Goal: Task Accomplishment & Management: Manage account settings

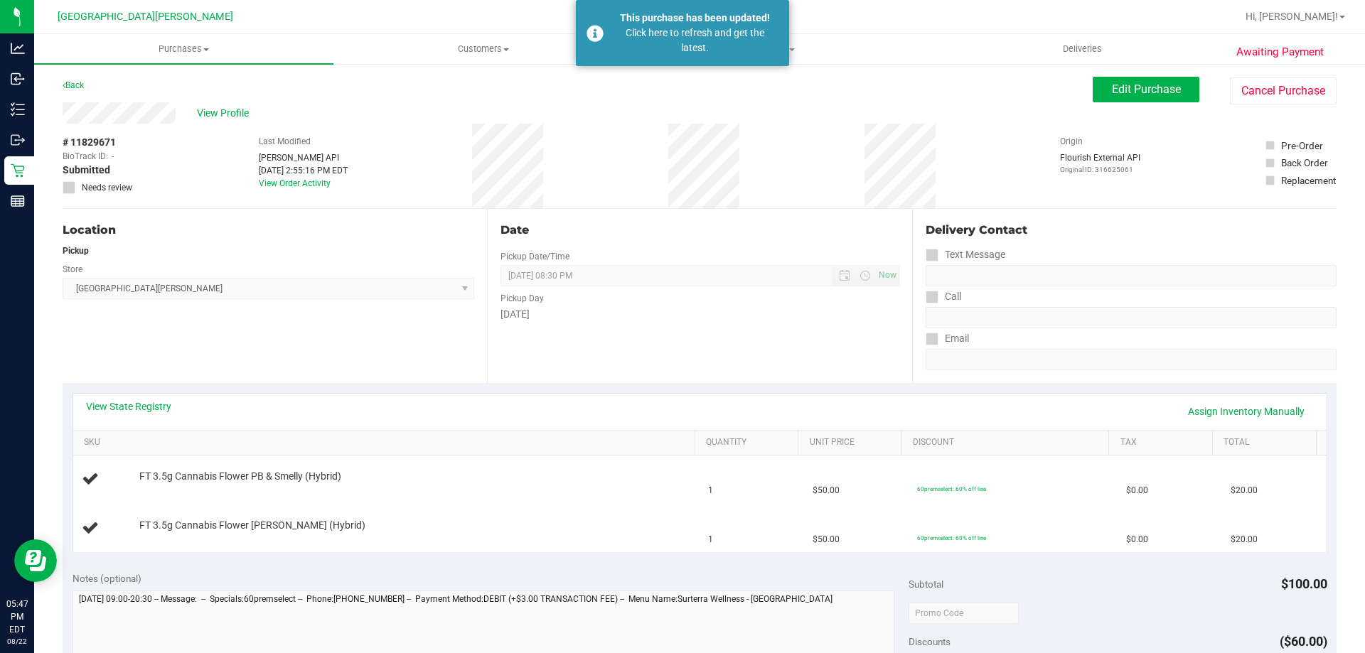
click at [862, 11] on div at bounding box center [745, 17] width 982 height 28
click at [806, 50] on span "Tills" at bounding box center [782, 49] width 298 height 13
click at [753, 80] on li "Manage tills" at bounding box center [782, 85] width 299 height 17
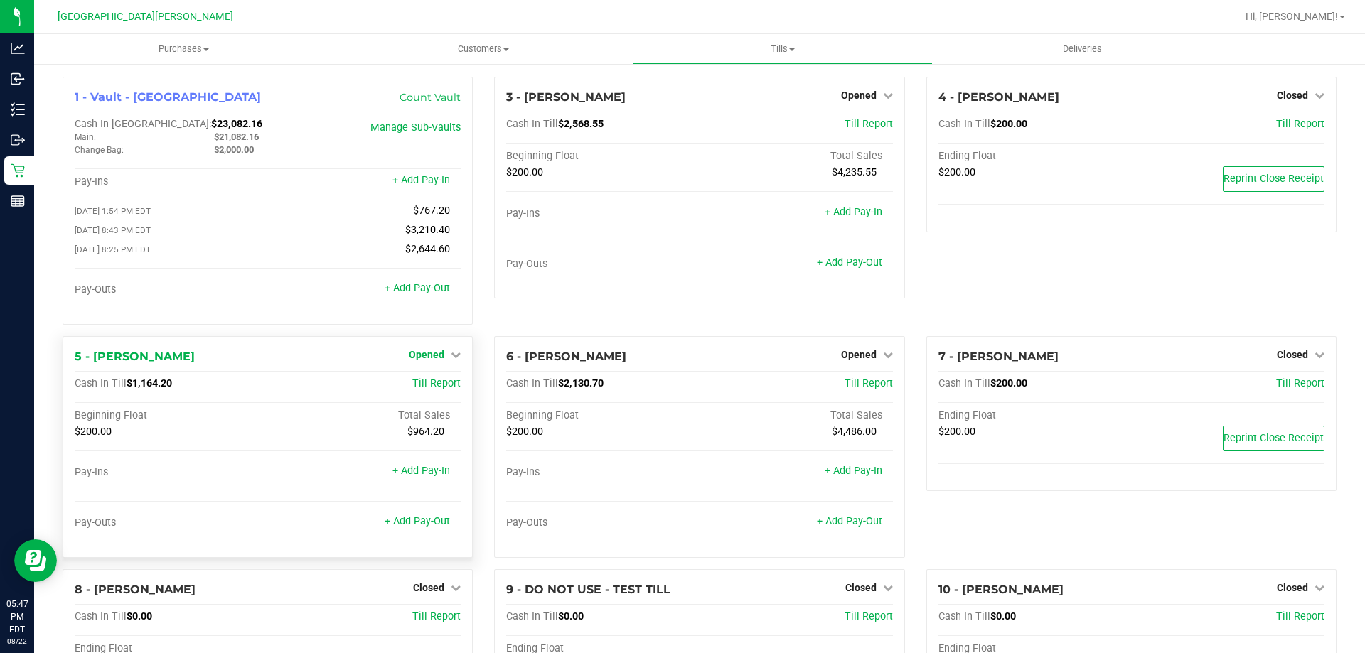
click at [439, 323] on div "1 - Vault - Key West Count Vault Cash In Vault: $23,082.16 Main: $21,082.16 Cha…" at bounding box center [268, 201] width 410 height 248
click at [424, 358] on span "Opened" at bounding box center [427, 354] width 36 height 11
click at [421, 385] on link "Close Till" at bounding box center [428, 383] width 38 height 11
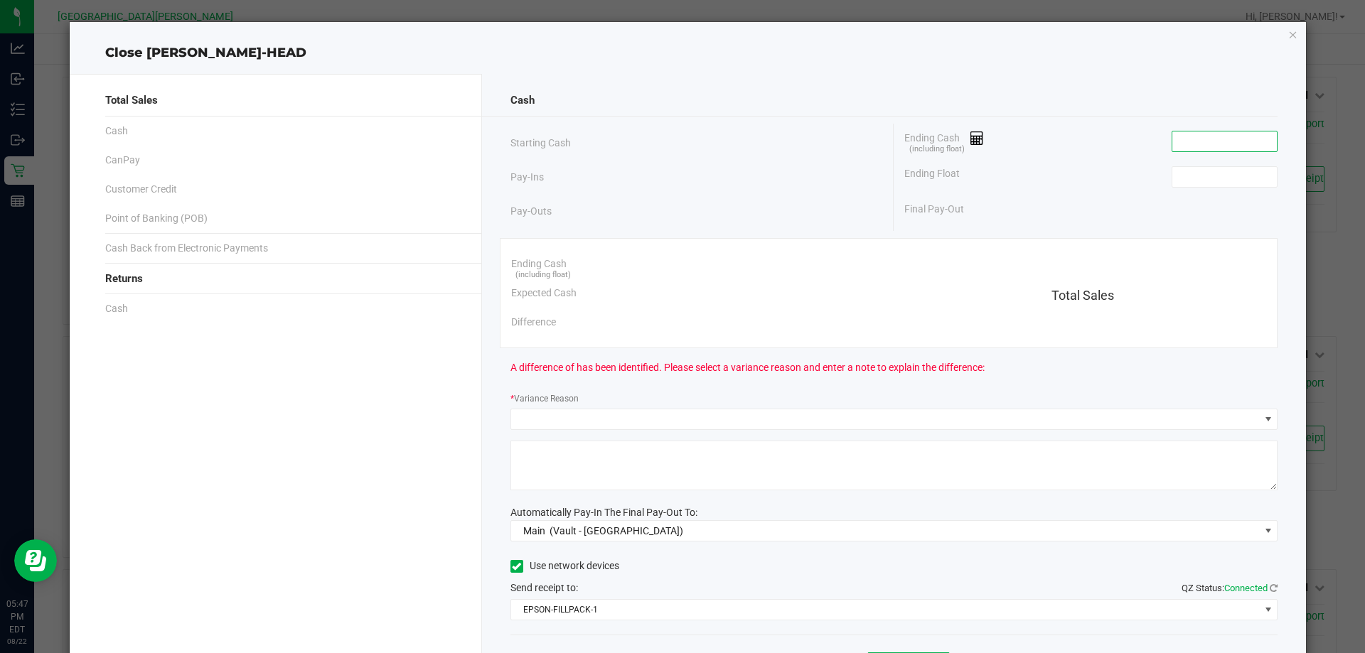
click at [1172, 143] on input at bounding box center [1224, 142] width 104 height 20
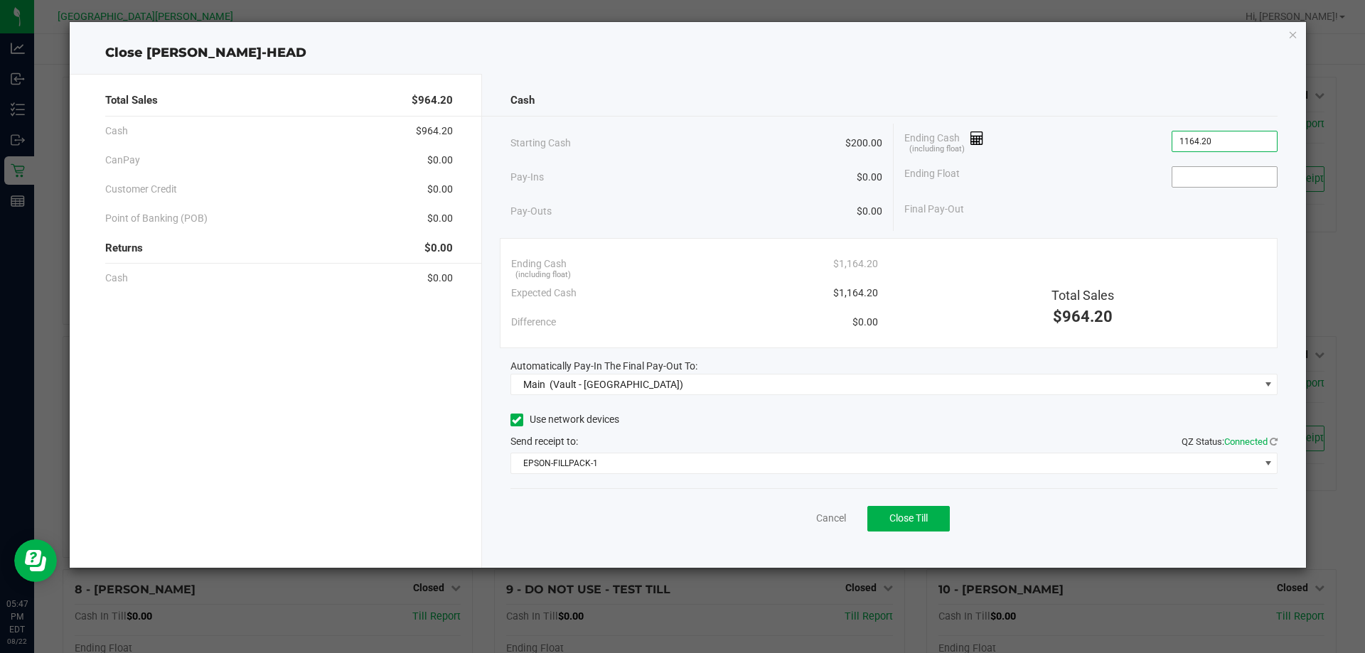
type input "$1,164.20"
click at [1212, 183] on input at bounding box center [1224, 177] width 104 height 20
type input "$200.00"
click at [889, 63] on div "Total Sales $964.20 Cash $964.20 CanPay $0.00 Customer Credit $0.00 Point of Ba…" at bounding box center [688, 315] width 1237 height 505
click at [548, 567] on div "Cash Starting Cash $200.00 Pay-Ins $0.00 Pay-Outs $0.00 Ending Cash (including …" at bounding box center [894, 321] width 825 height 494
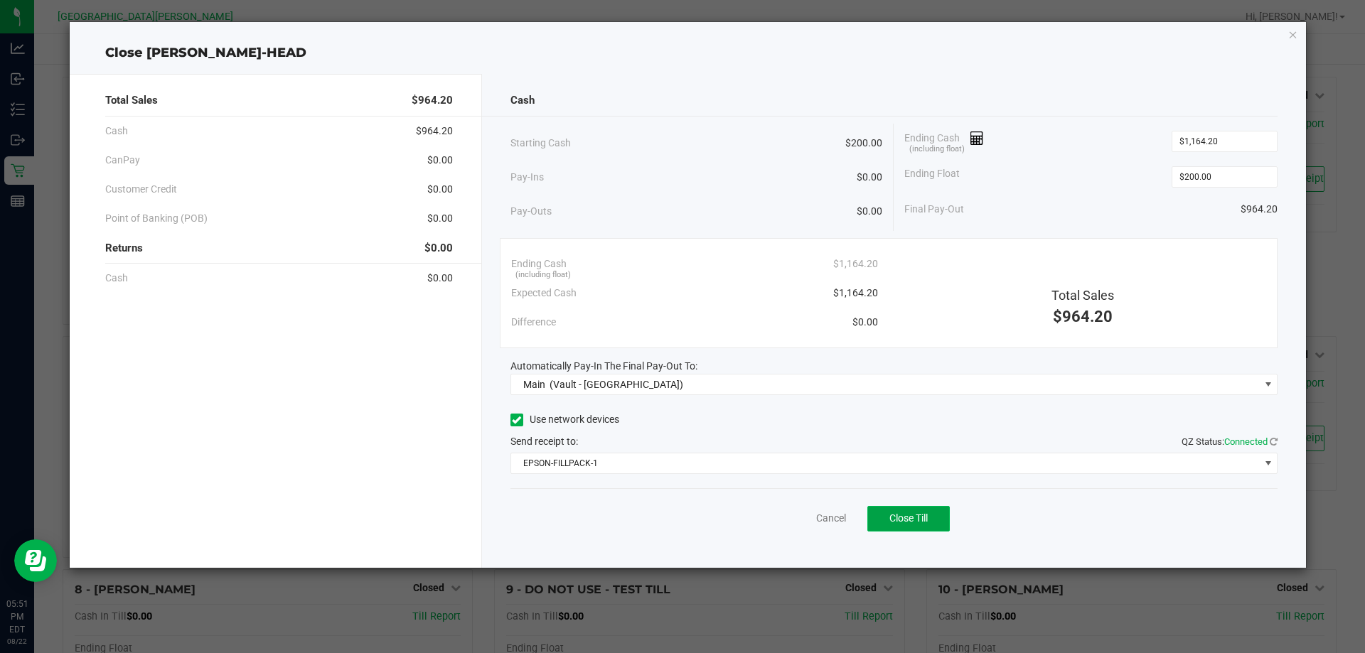
click at [922, 522] on span "Close Till" at bounding box center [908, 518] width 38 height 11
click at [807, 510] on div "Dismiss Reprint Closing Receipt" at bounding box center [894, 515] width 768 height 55
click at [804, 516] on link "Dismiss" at bounding box center [800, 518] width 34 height 15
